Goal: Task Accomplishment & Management: Complete application form

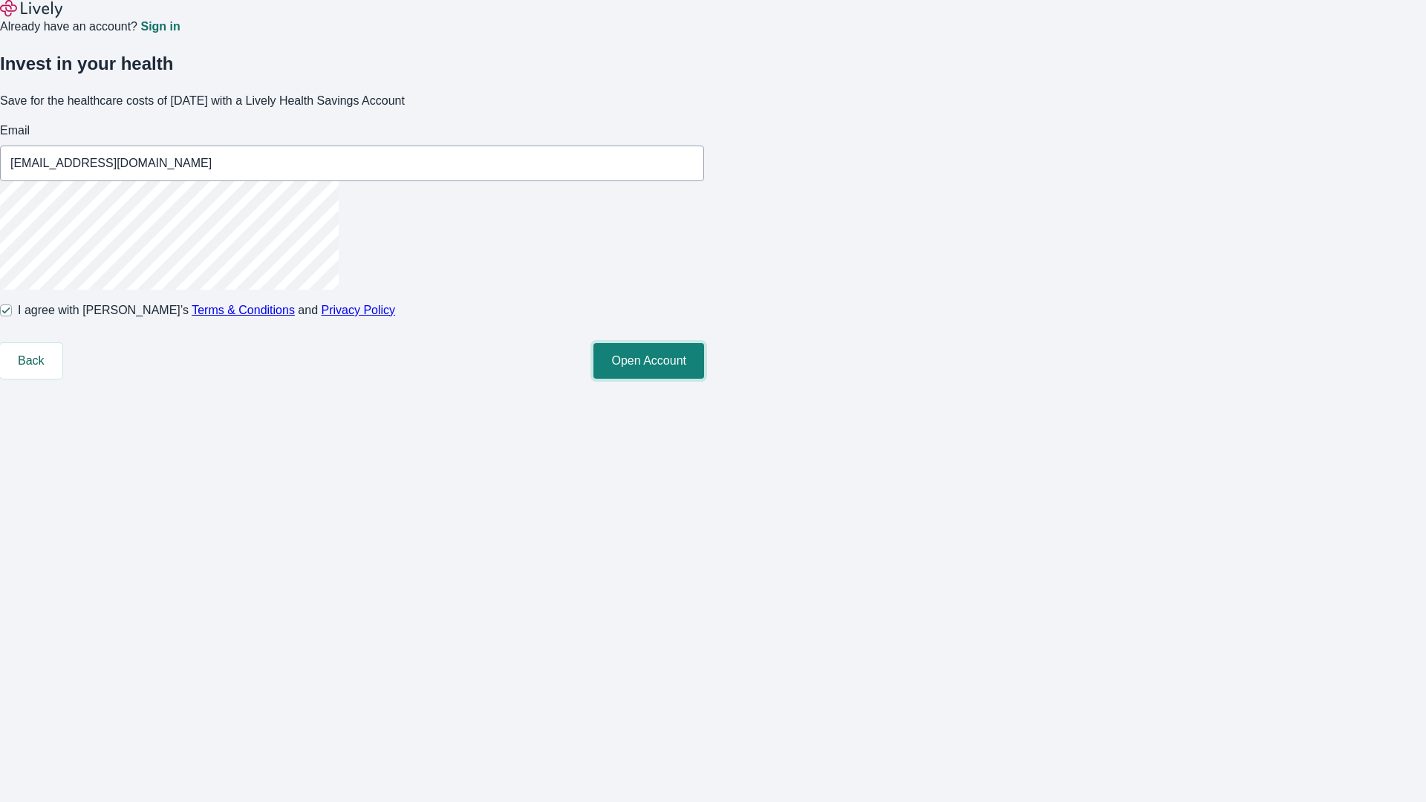
click at [704, 379] on button "Open Account" at bounding box center [649, 361] width 111 height 36
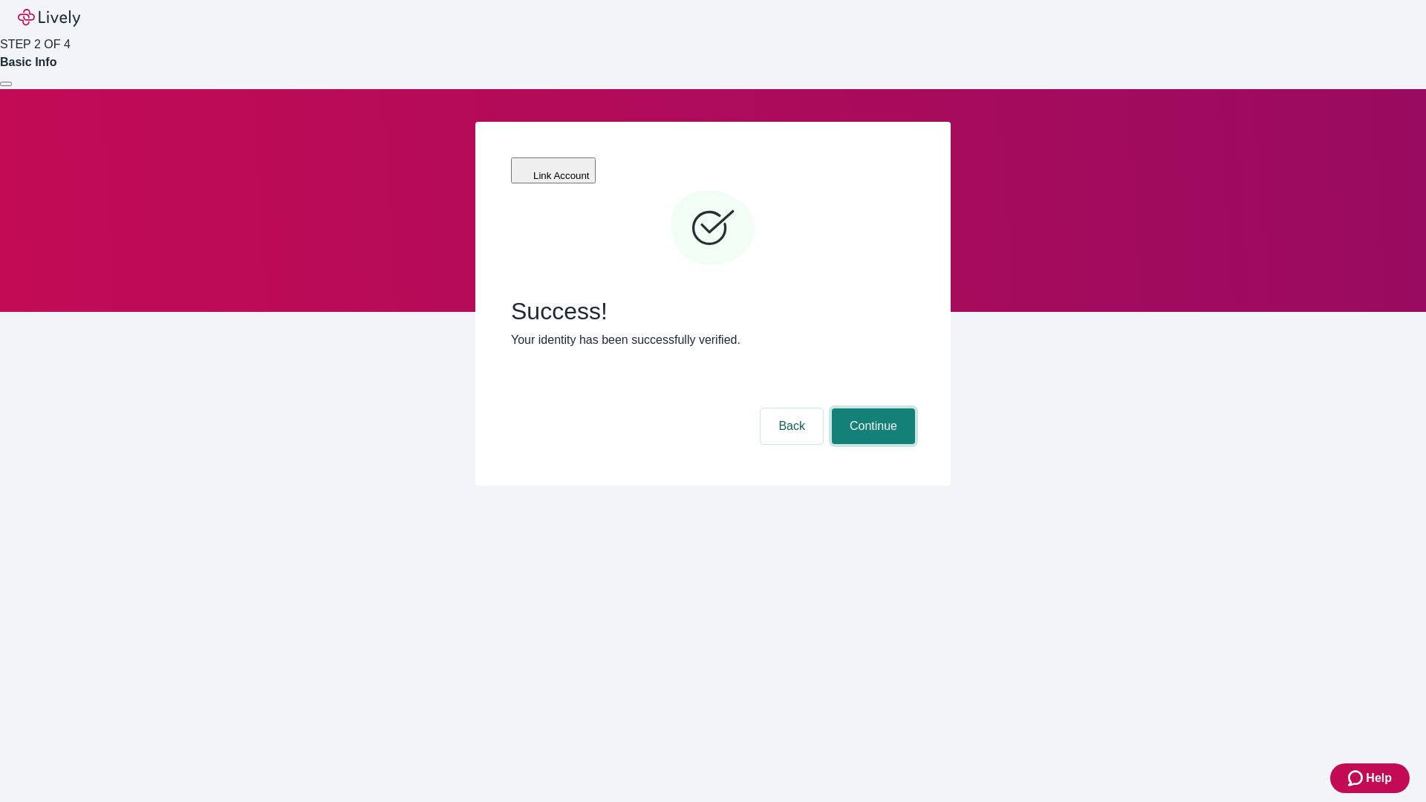
click at [871, 409] on button "Continue" at bounding box center [873, 427] width 83 height 36
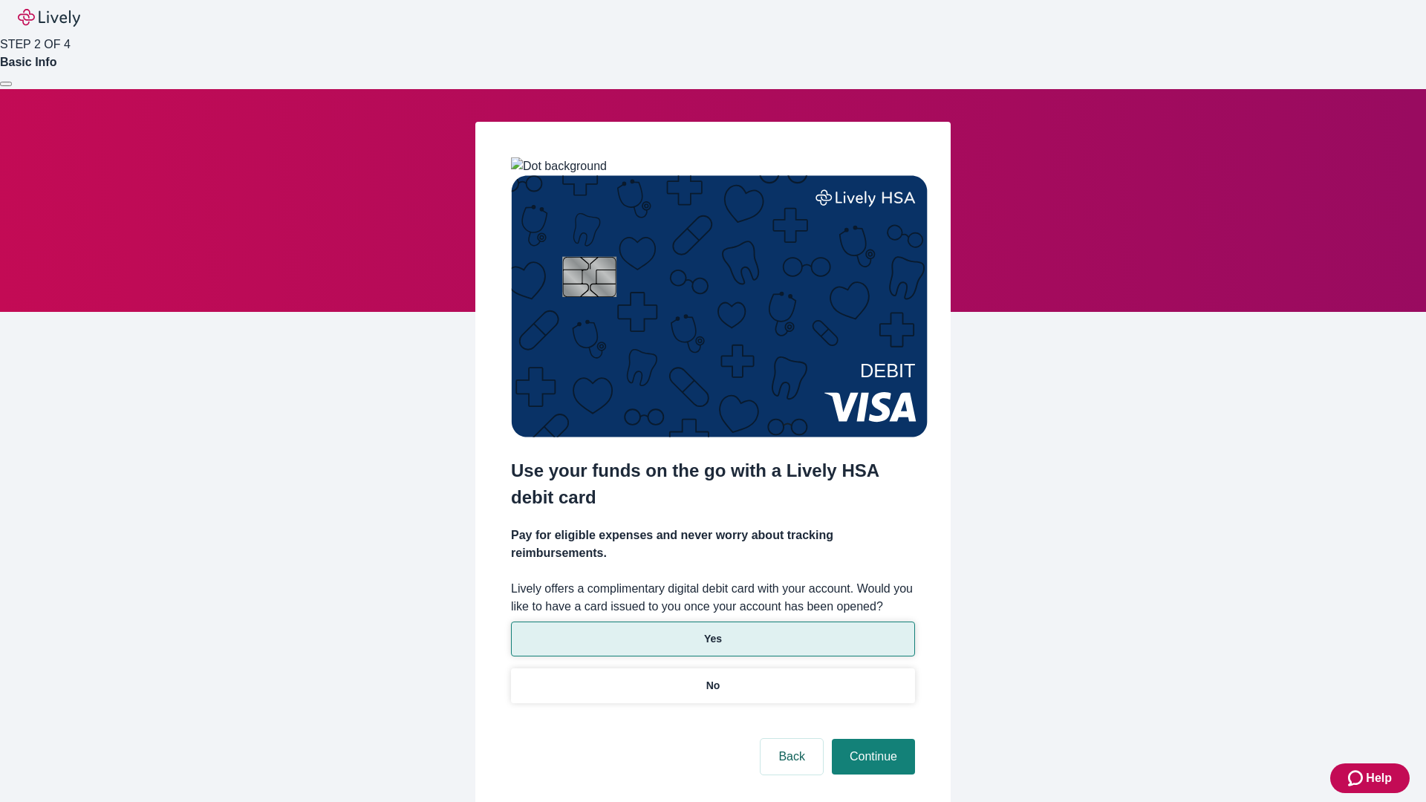
click at [712, 631] on p "Yes" at bounding box center [713, 639] width 18 height 16
click at [871, 739] on button "Continue" at bounding box center [873, 757] width 83 height 36
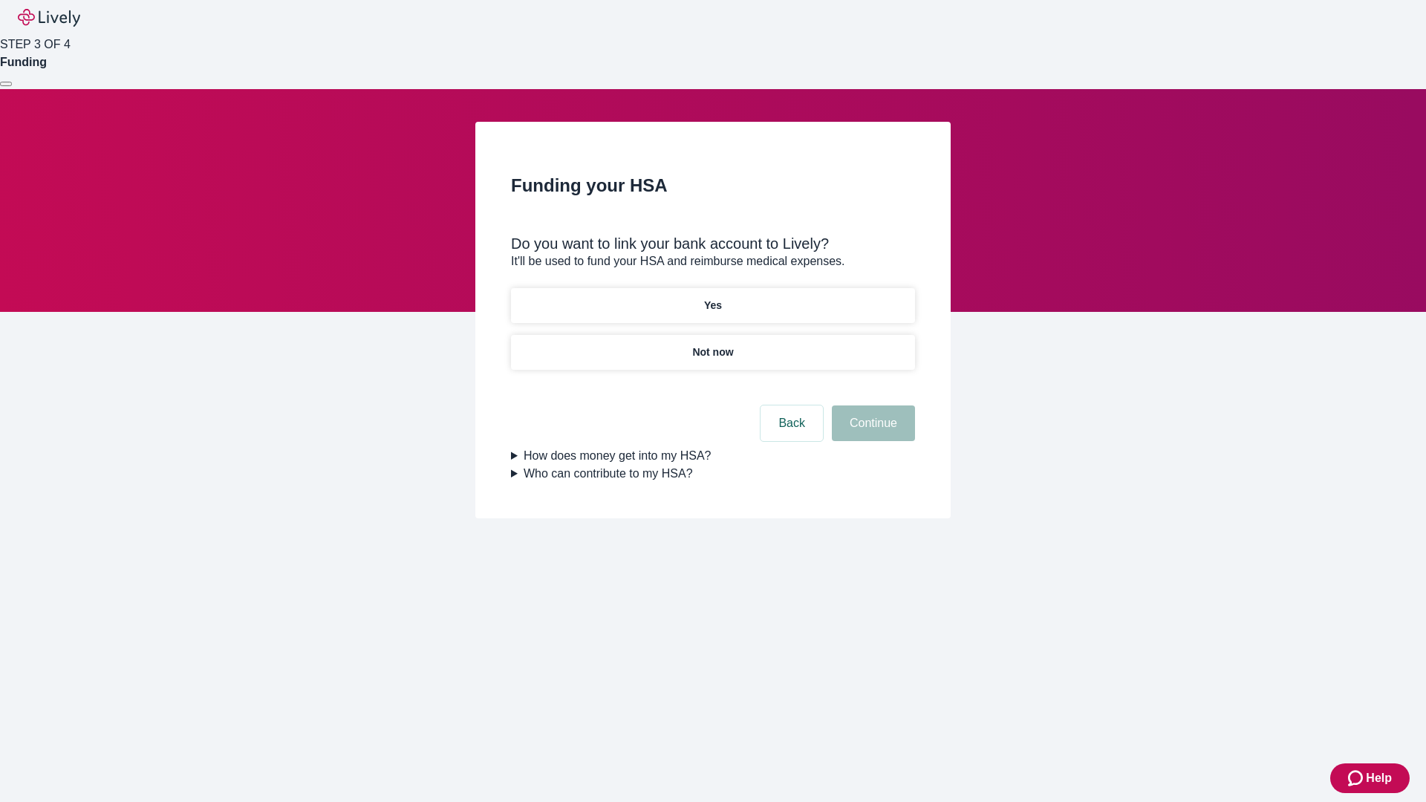
click at [712, 345] on p "Not now" at bounding box center [712, 353] width 41 height 16
click at [871, 432] on button "Continue" at bounding box center [873, 424] width 83 height 36
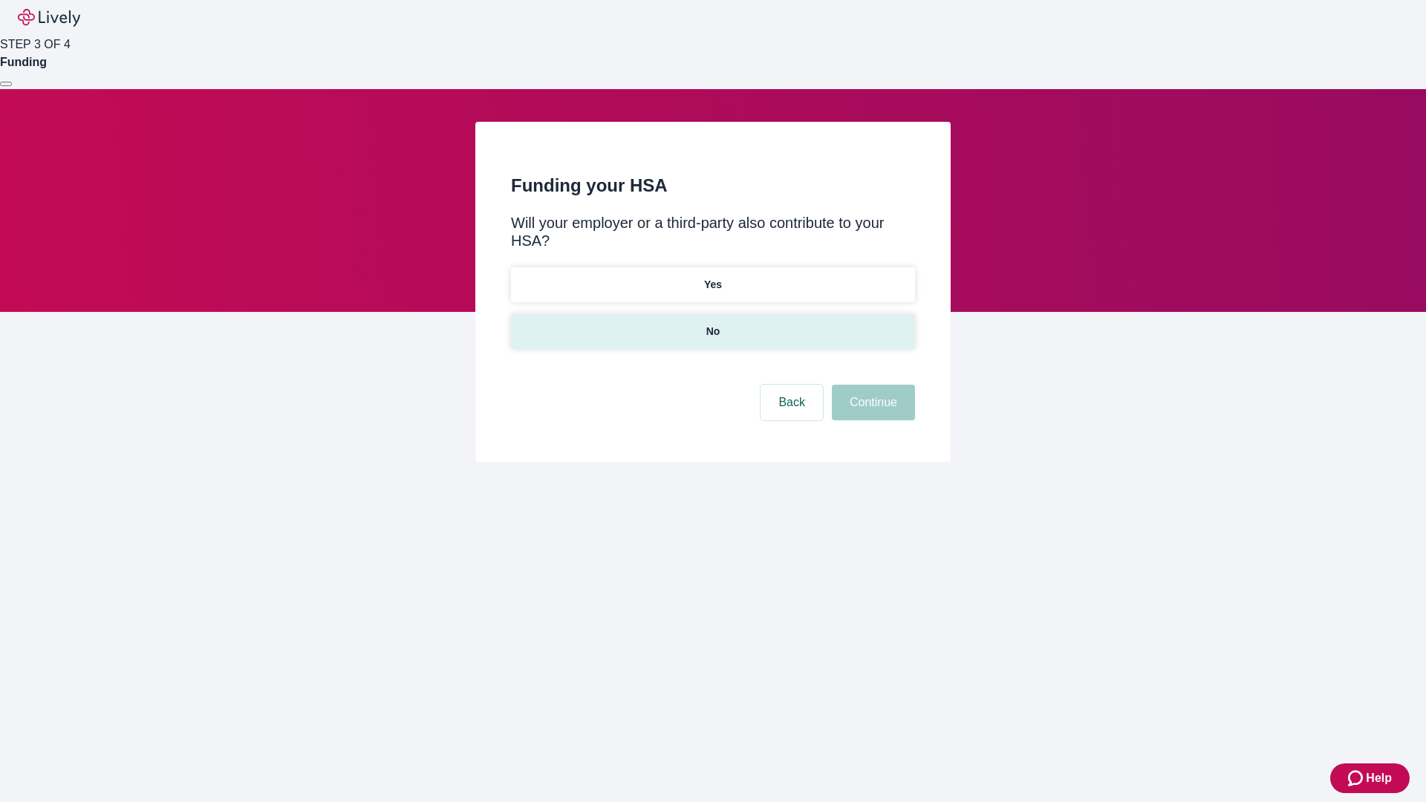
click at [712, 324] on p "No" at bounding box center [713, 332] width 14 height 16
click at [871, 385] on button "Continue" at bounding box center [873, 403] width 83 height 36
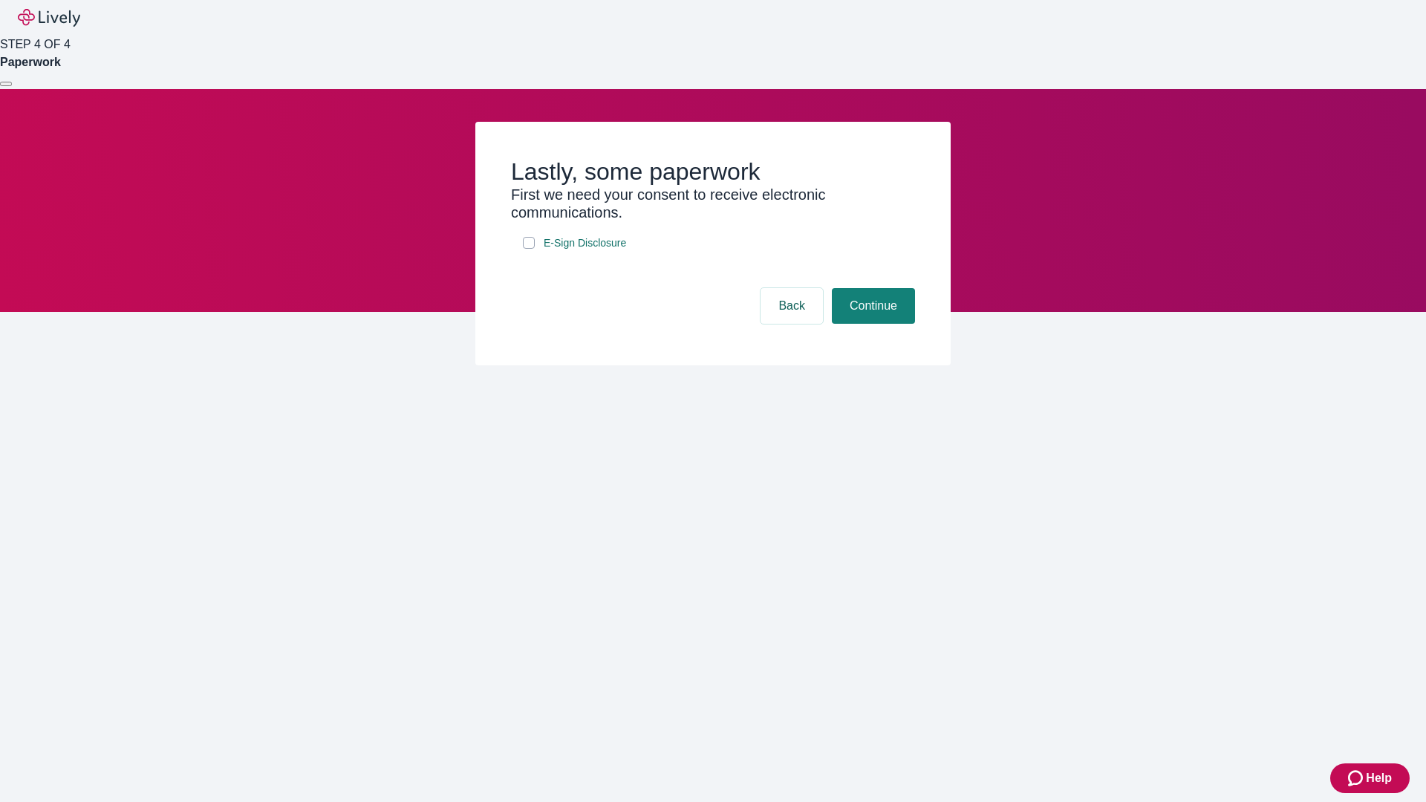
click at [529, 249] on input "E-Sign Disclosure" at bounding box center [529, 243] width 12 height 12
checkbox input "true"
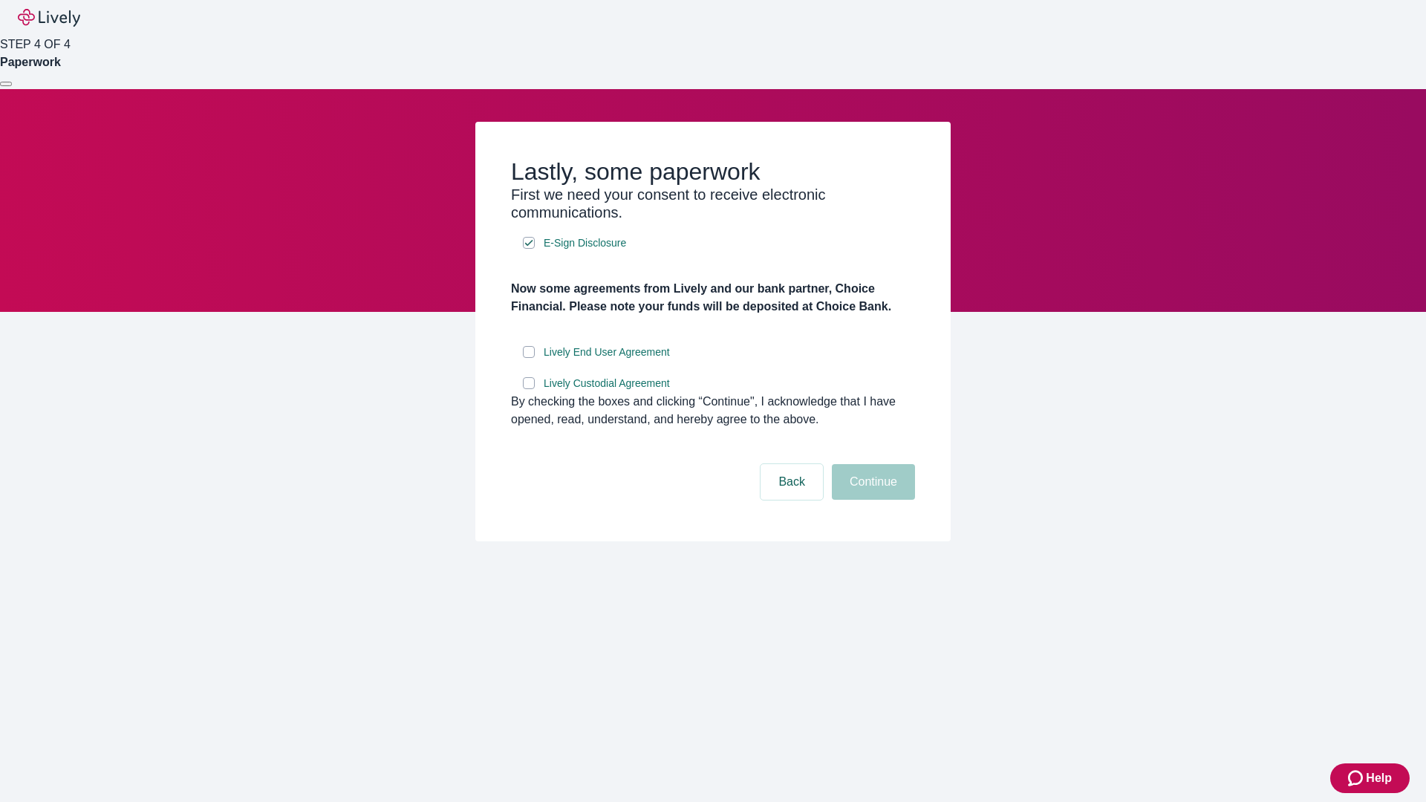
click at [529, 358] on input "Lively End User Agreement" at bounding box center [529, 352] width 12 height 12
checkbox input "true"
click at [529, 389] on input "Lively Custodial Agreement" at bounding box center [529, 383] width 12 height 12
checkbox input "true"
click at [871, 500] on button "Continue" at bounding box center [873, 482] width 83 height 36
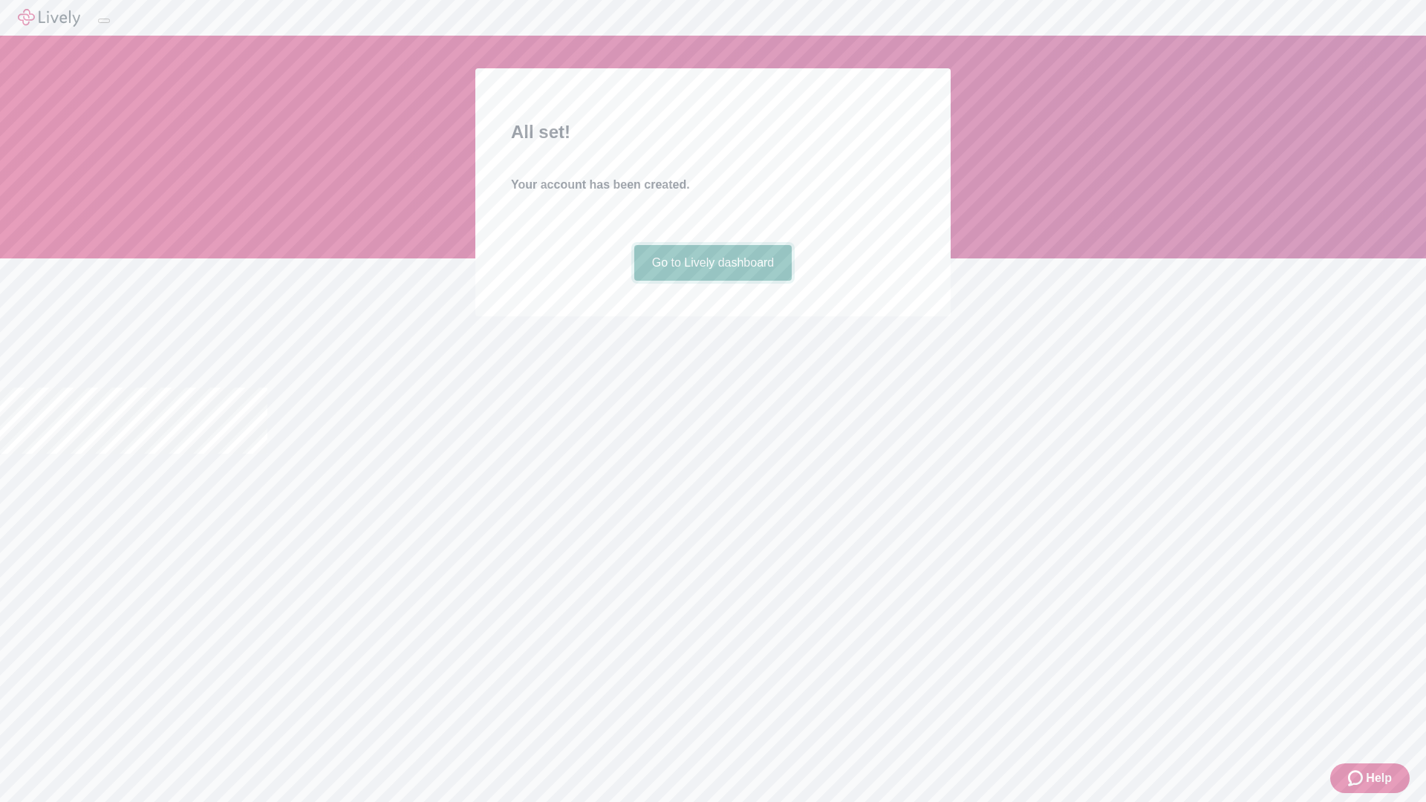
click at [712, 281] on link "Go to Lively dashboard" at bounding box center [713, 263] width 158 height 36
